Goal: Navigation & Orientation: Find specific page/section

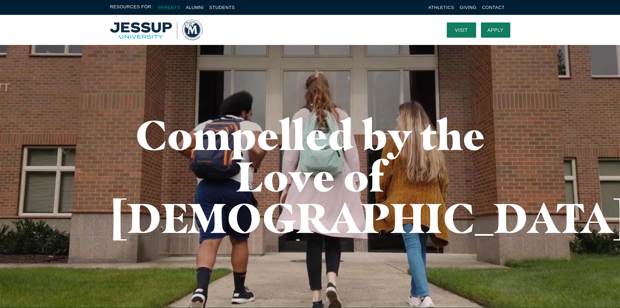
click at [174, 6] on link "Parents" at bounding box center [169, 7] width 22 height 5
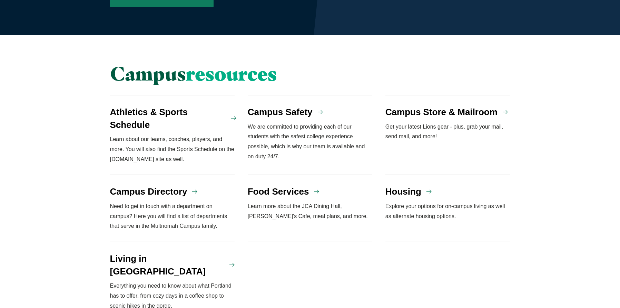
scroll to position [483, 0]
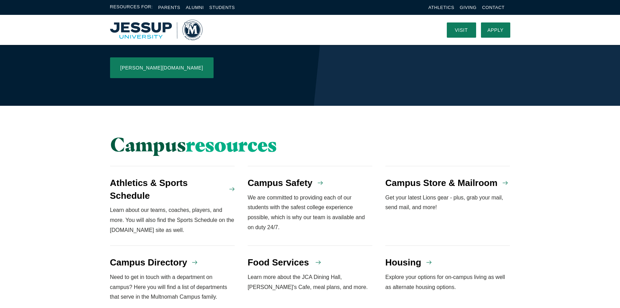
click at [333, 256] on div "Food Services" at bounding box center [310, 262] width 125 height 12
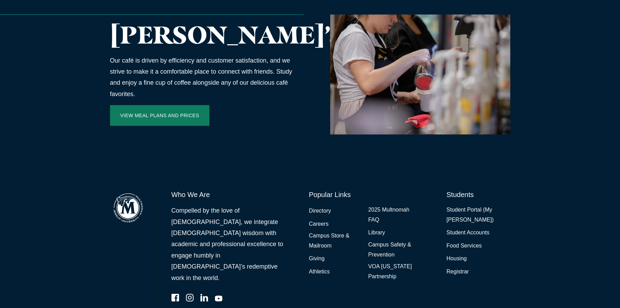
scroll to position [1043, 0]
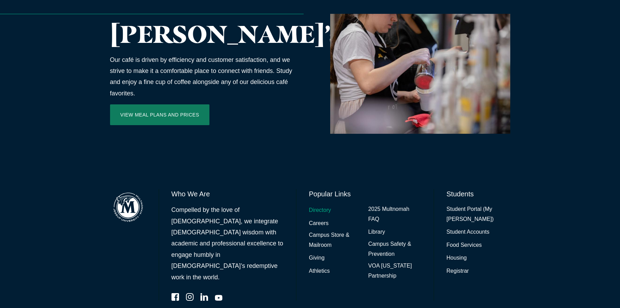
click at [320, 205] on link "Directory" at bounding box center [320, 210] width 22 height 10
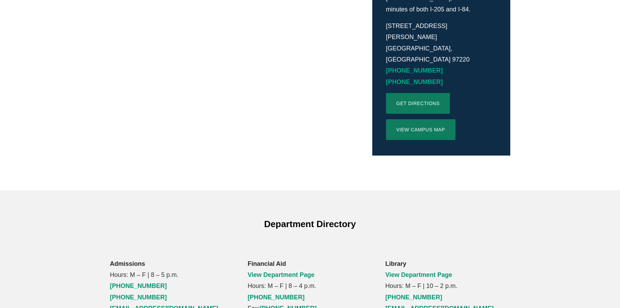
scroll to position [276, 0]
